Goal: Information Seeking & Learning: Learn about a topic

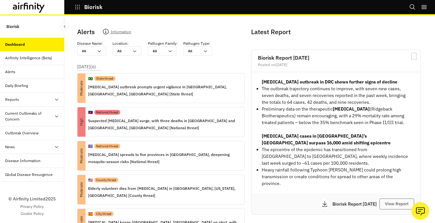
click at [41, 117] on div "Current Outbreaks of Concern" at bounding box center [29, 116] width 49 height 12
click at [22, 148] on div "Mpox" at bounding box center [37, 147] width 54 height 6
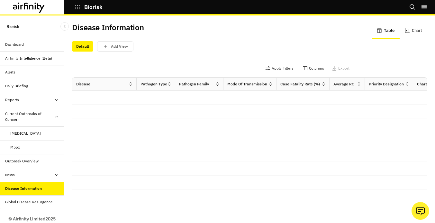
scroll to position [20, 0]
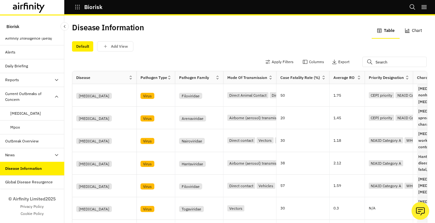
click at [20, 185] on div "Global Disease Resurgence" at bounding box center [32, 182] width 64 height 14
